Goal: Task Accomplishment & Management: Complete application form

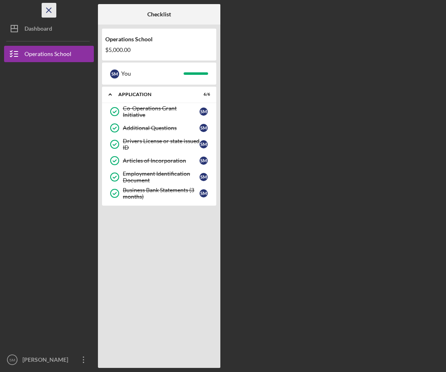
click at [49, 5] on icon "Icon/Menu Close" at bounding box center [49, 10] width 18 height 18
